Goal: Check status

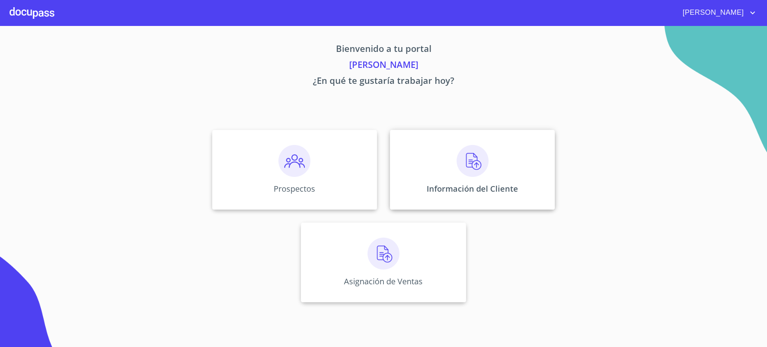
click at [436, 138] on div "Información del Cliente" at bounding box center [472, 170] width 165 height 80
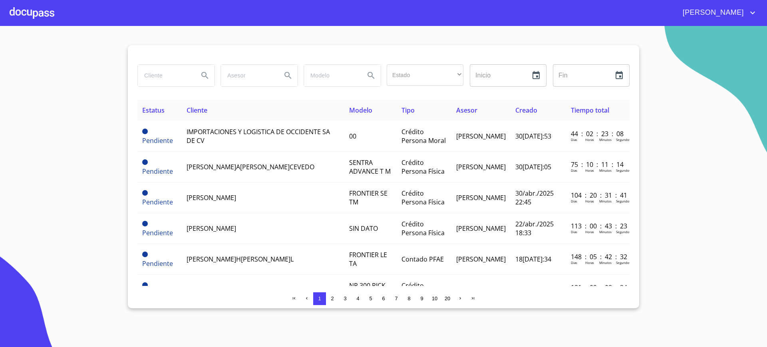
click at [326, 36] on section "Estado ​ ​ Inicio ​ Fin ​ Estatus Cliente Modelo Tipo Asesor Creado Tiempo tota…" at bounding box center [383, 186] width 767 height 321
click at [166, 76] on input "search" at bounding box center [165, 76] width 54 height 22
type input "[PERSON_NAME]"
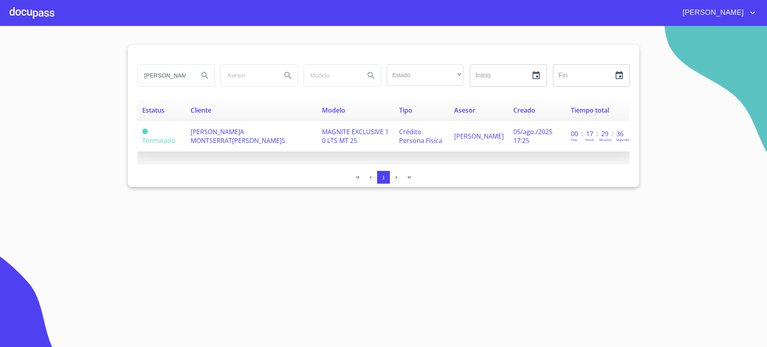
click at [208, 143] on span "[PERSON_NAME]A MONTSERRAT[PERSON_NAME]S" at bounding box center [237, 136] width 95 height 18
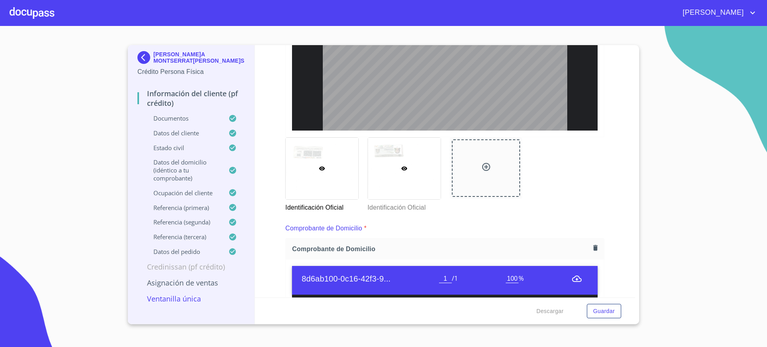
click at [415, 175] on div at bounding box center [404, 168] width 73 height 61
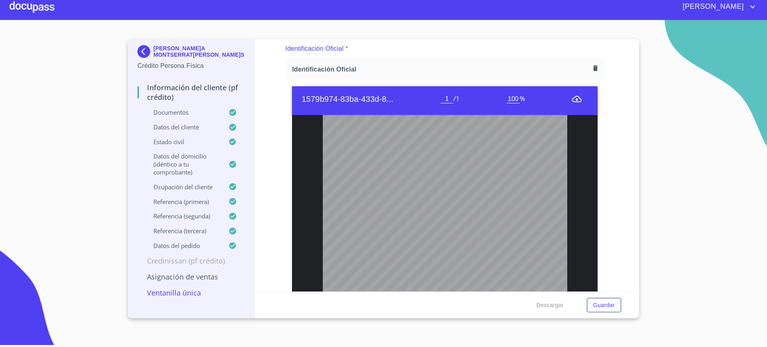
scroll to position [8, 0]
